Goal: Task Accomplishment & Management: Manage account settings

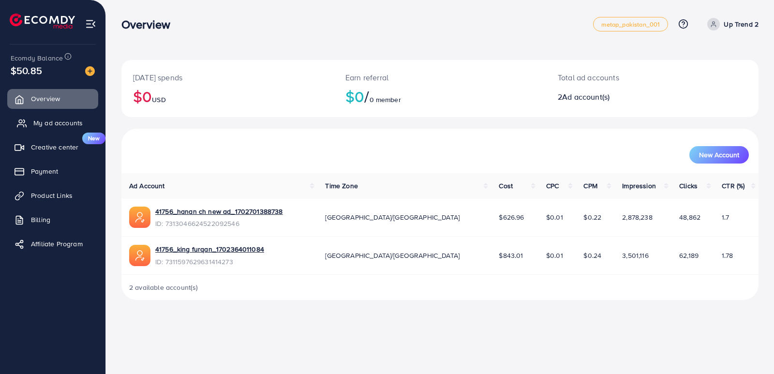
click at [54, 124] on span "My ad accounts" at bounding box center [57, 123] width 49 height 10
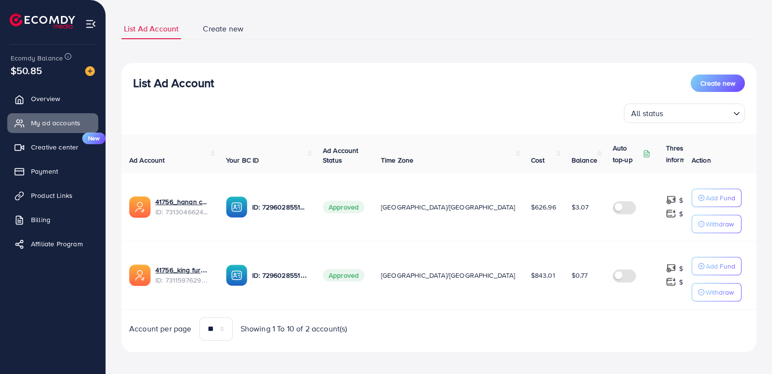
scroll to position [59, 0]
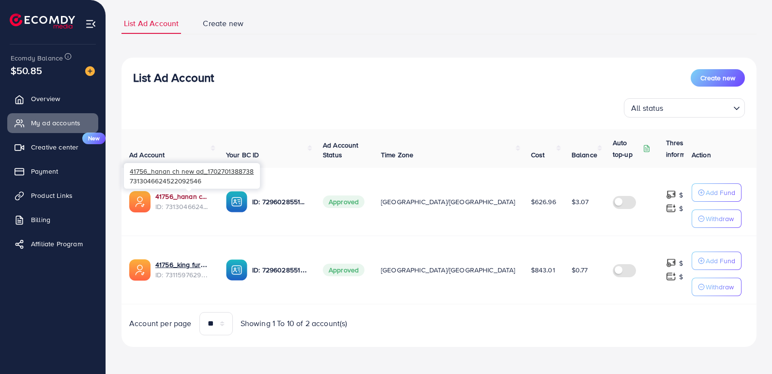
click at [188, 196] on link "41756_hanan ch new ad_1702701388738" at bounding box center [182, 197] width 55 height 10
click at [59, 195] on span "Product Links" at bounding box center [54, 196] width 42 height 10
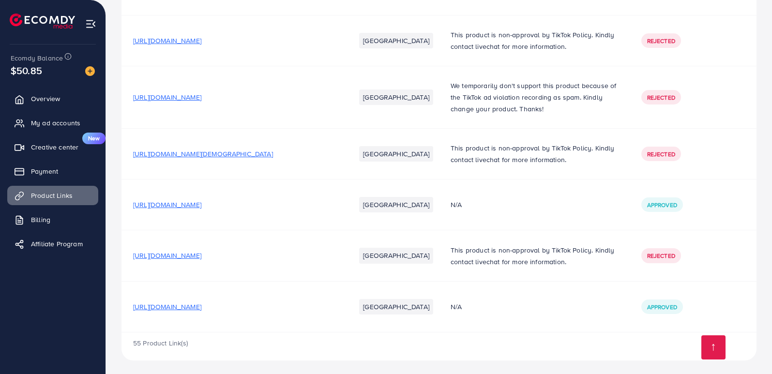
scroll to position [2642, 0]
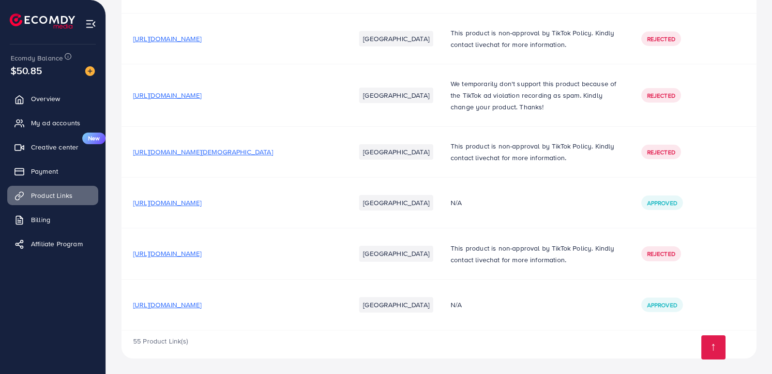
click at [201, 306] on span "[URL][DOMAIN_NAME]" at bounding box center [167, 305] width 68 height 10
click at [196, 307] on span "[URL][DOMAIN_NAME]" at bounding box center [167, 305] width 68 height 10
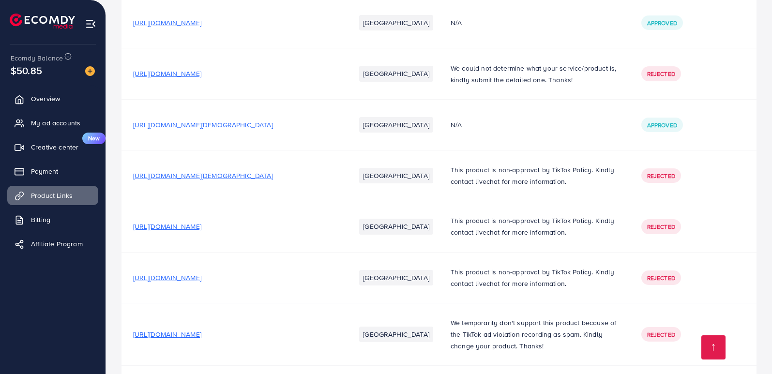
scroll to position [2254, 0]
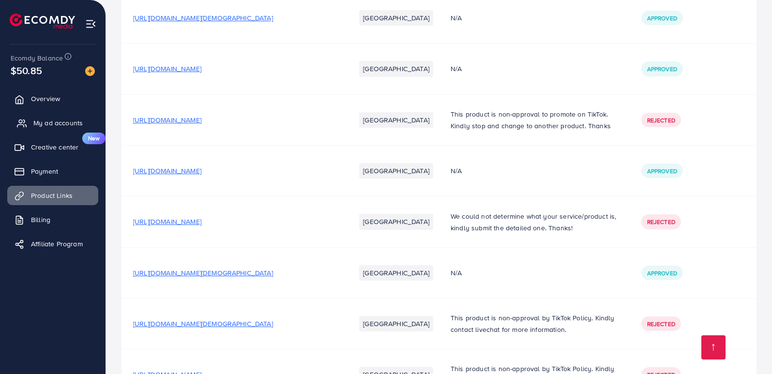
click at [60, 120] on span "My ad accounts" at bounding box center [57, 123] width 49 height 10
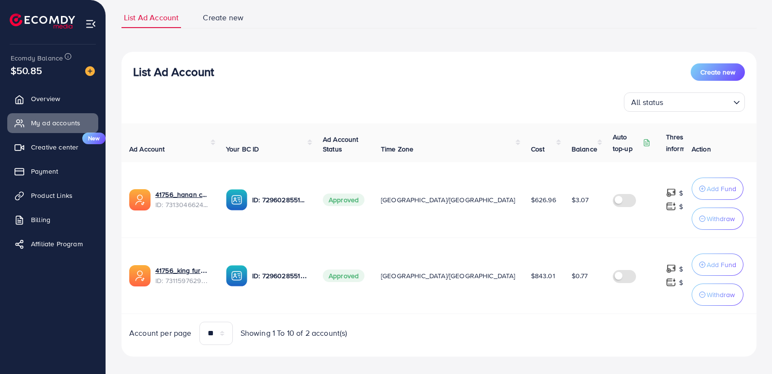
scroll to position [74, 0]
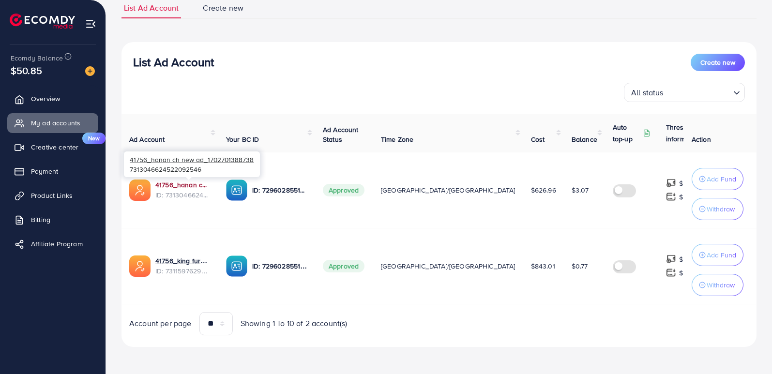
click at [181, 183] on link "41756_hanan ch new ad_1702701388738" at bounding box center [182, 185] width 55 height 10
